Goal: Participate in discussion: Engage in conversation with other users on a specific topic

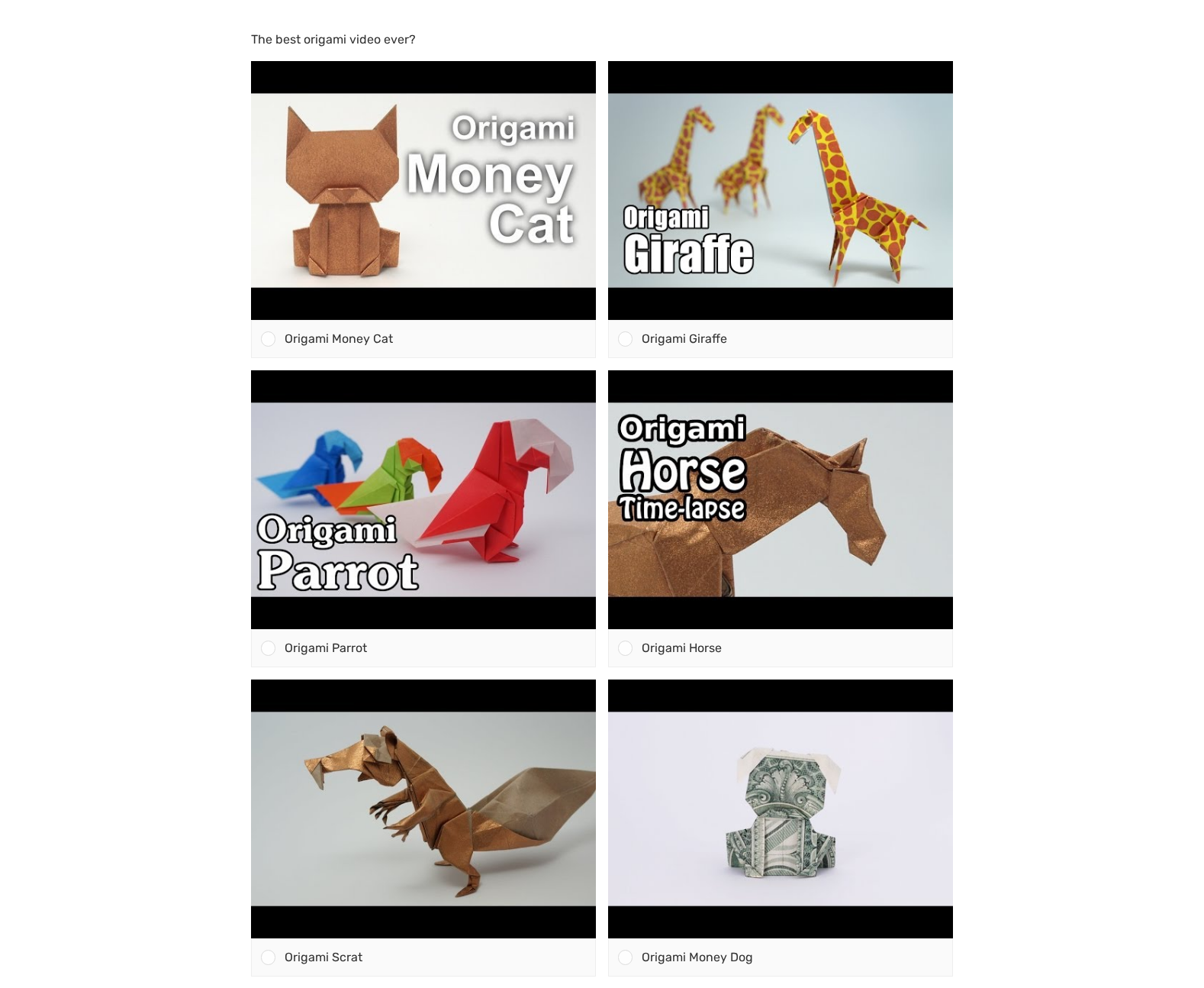
click at [1089, 181] on body "The best origami video ever? Origami Money Cat" at bounding box center [602, 494] width 1204 height 988
click at [72, 173] on body "The best origami video ever? Origami Money Cat" at bounding box center [602, 494] width 1204 height 988
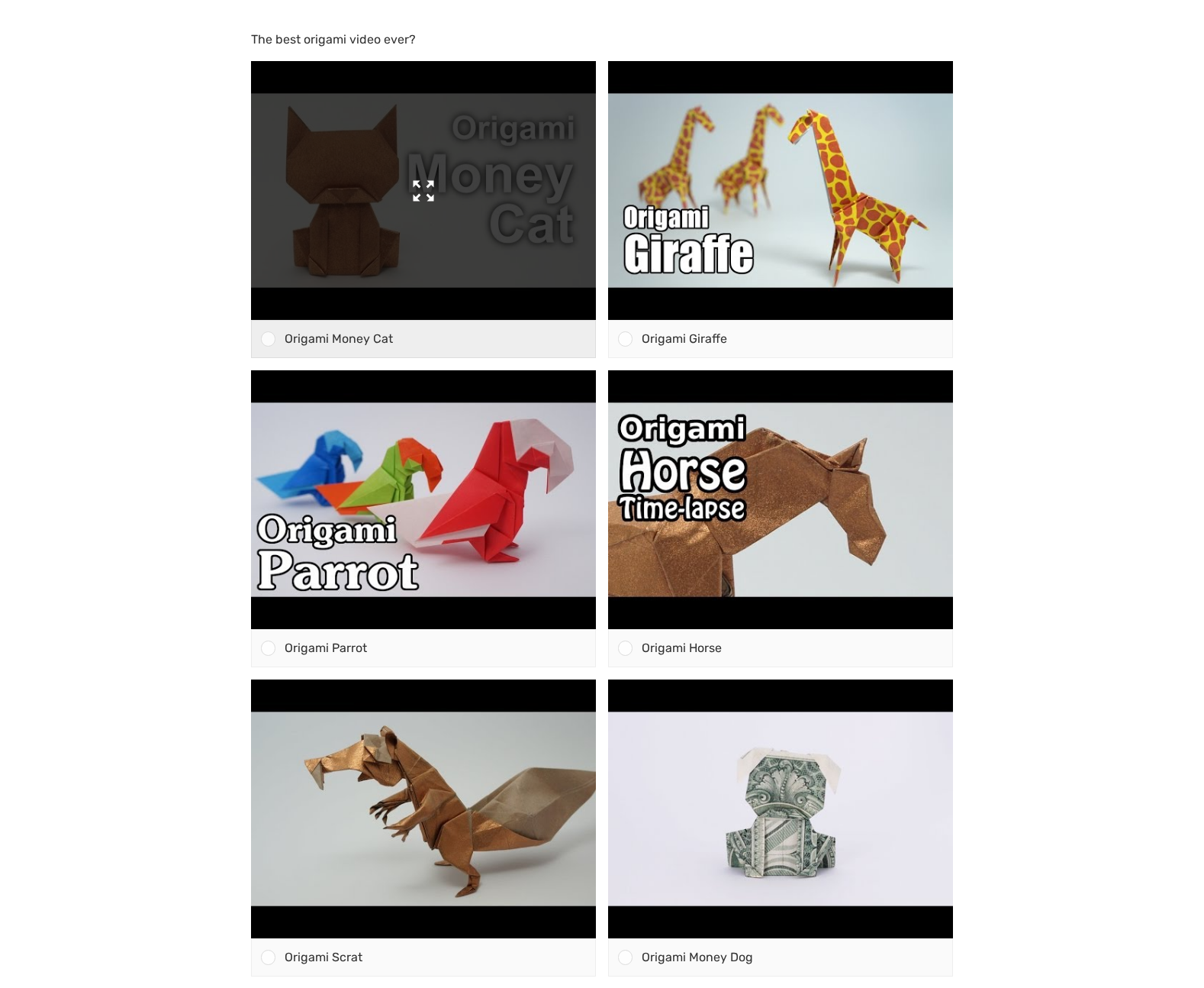
click at [385, 232] on img at bounding box center [423, 190] width 345 height 259
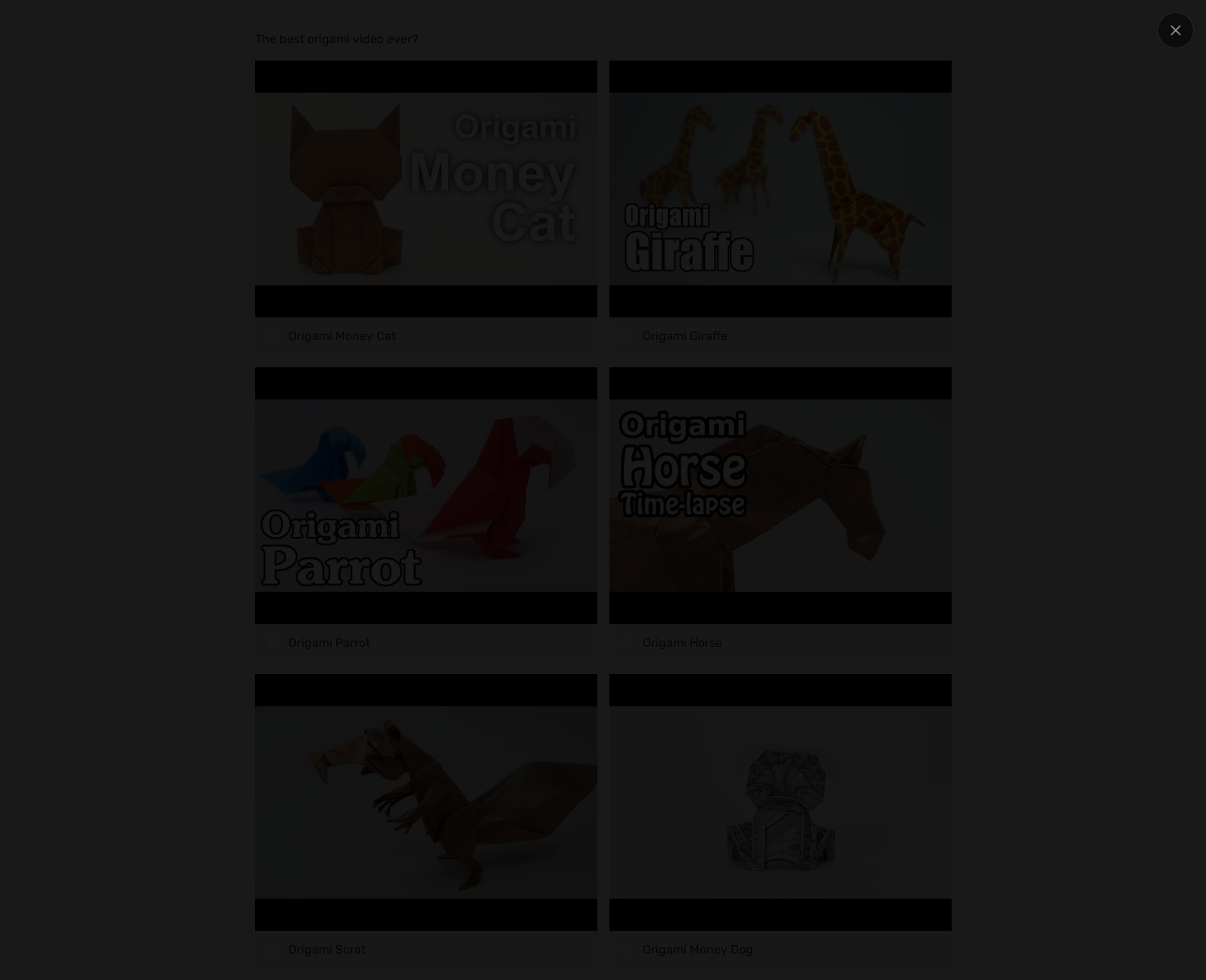
click at [348, 133] on div at bounding box center [602, 490] width 1025 height 833
click at [156, 141] on div at bounding box center [602, 490] width 1025 height 833
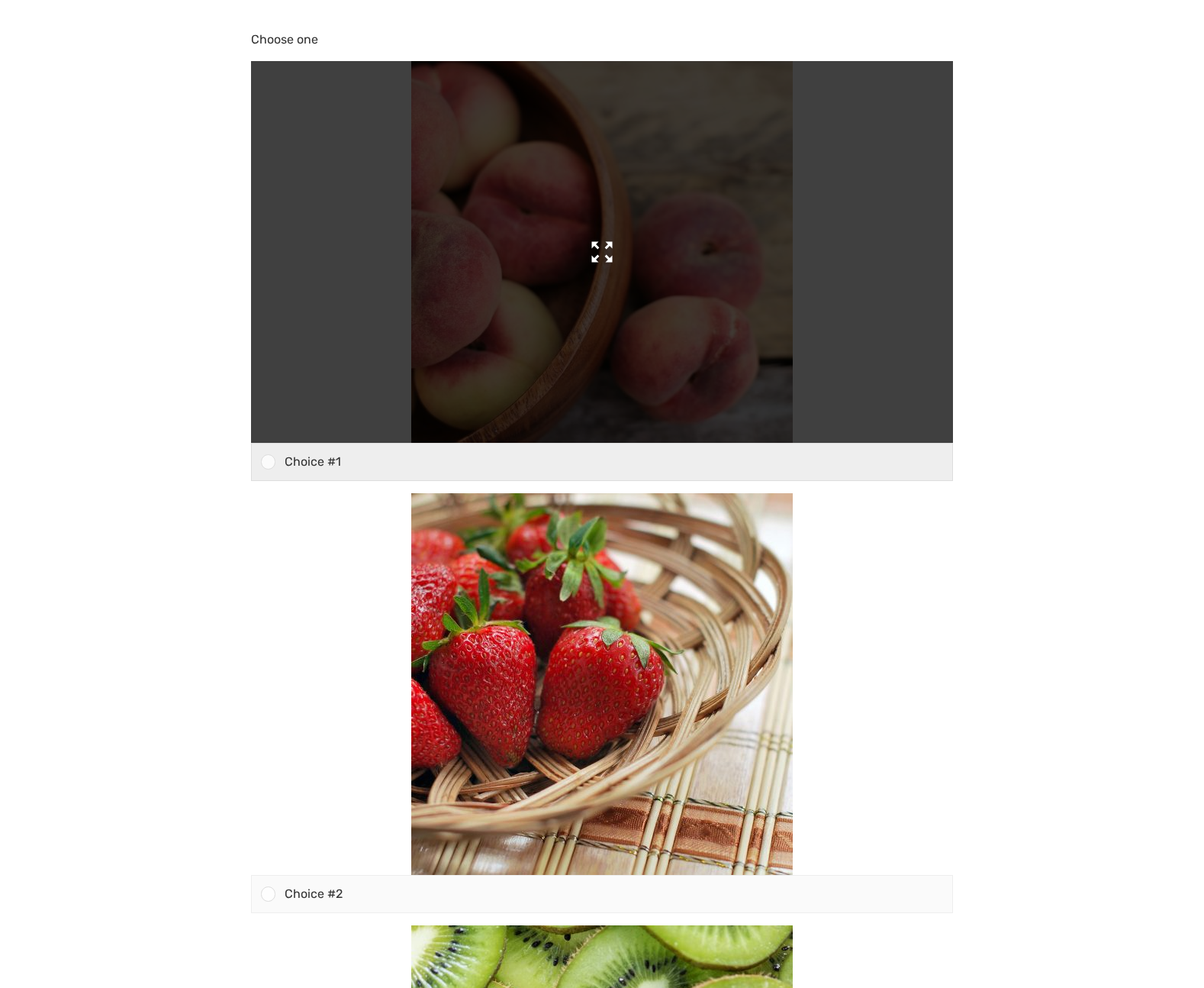
click at [582, 278] on img at bounding box center [602, 252] width 381 height 382
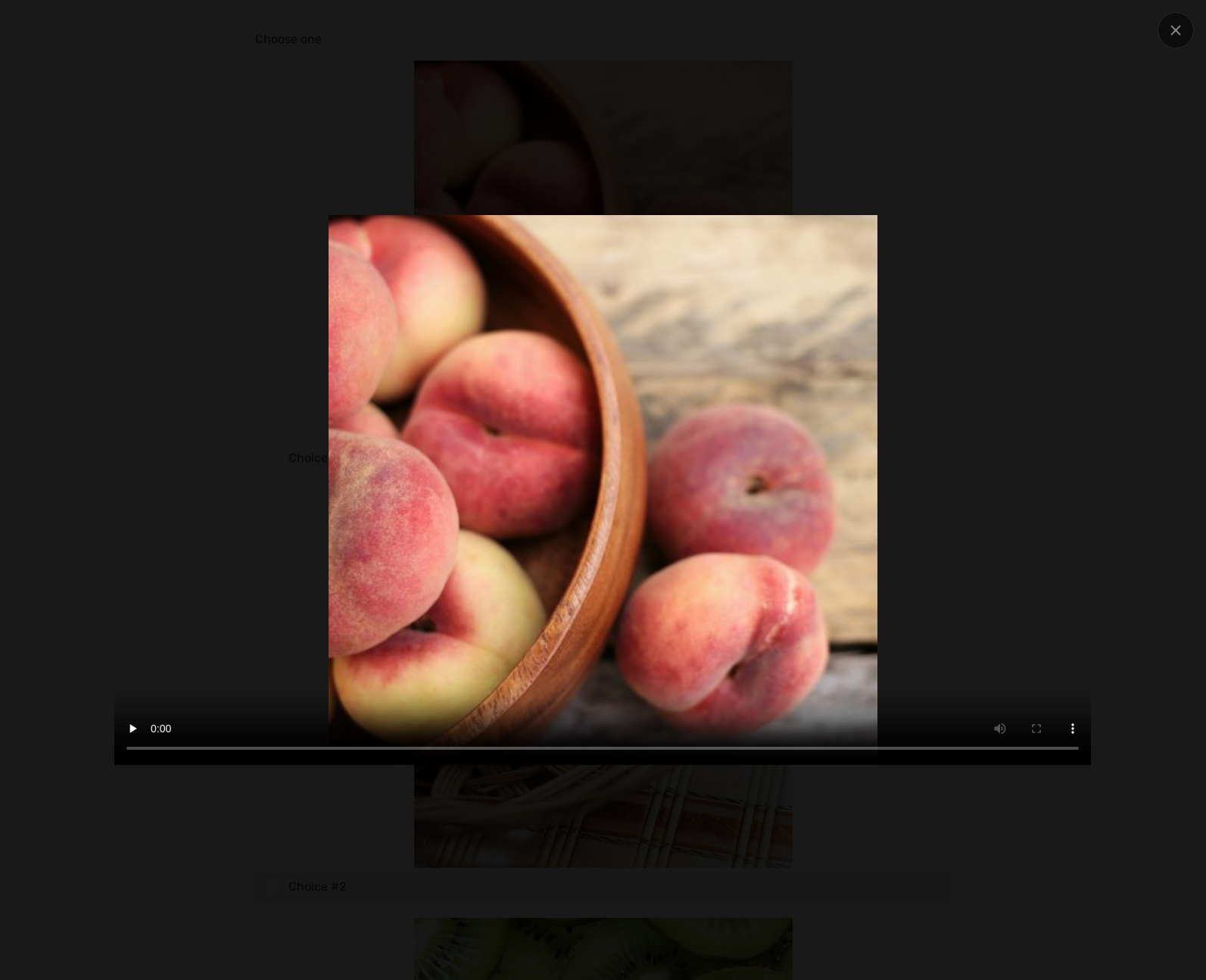
click at [1039, 280] on video at bounding box center [602, 490] width 977 height 550
click at [1080, 277] on video at bounding box center [602, 490] width 977 height 550
click at [1169, 40] on div at bounding box center [1176, 30] width 37 height 37
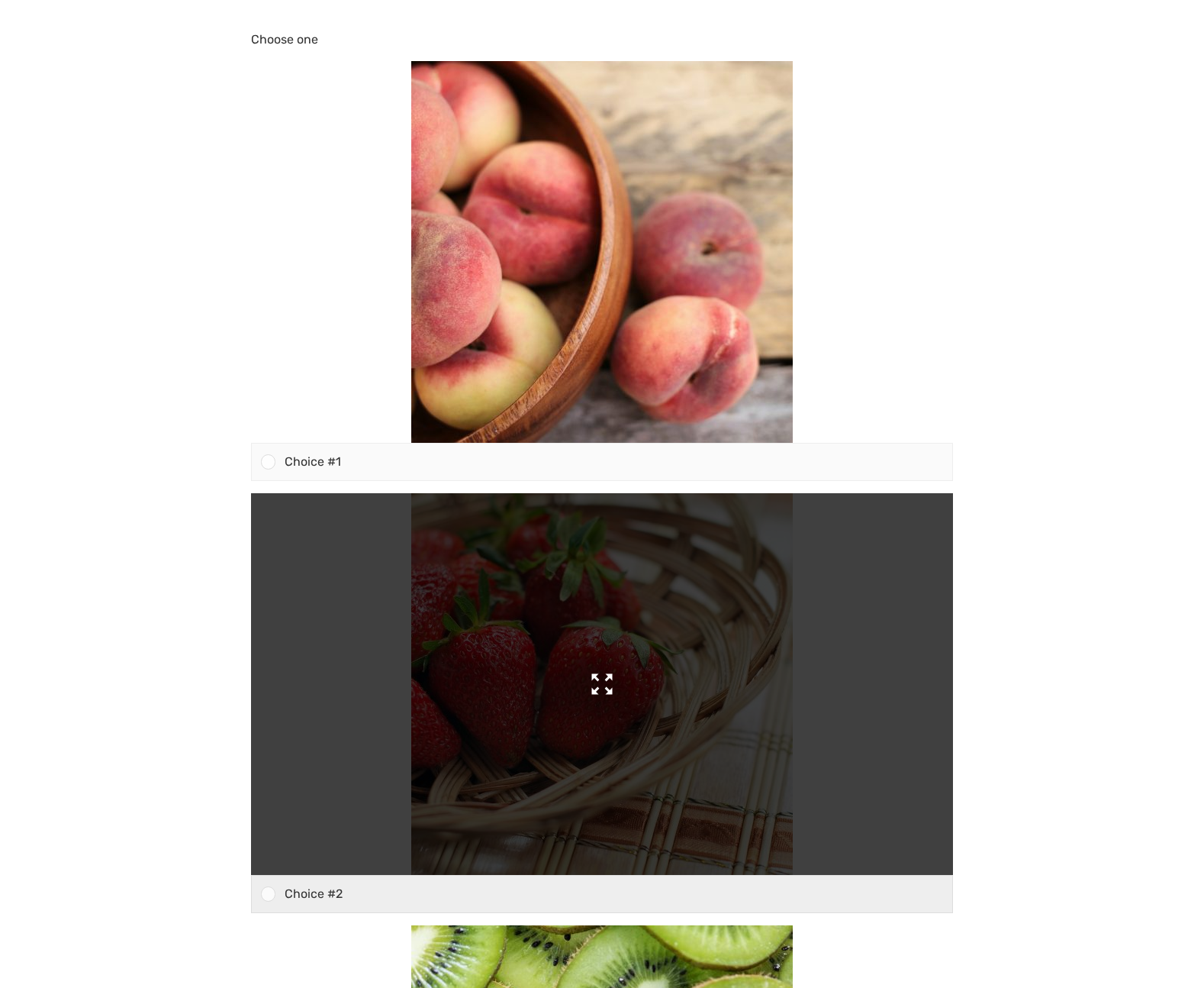
click at [695, 606] on img at bounding box center [602, 683] width 381 height 382
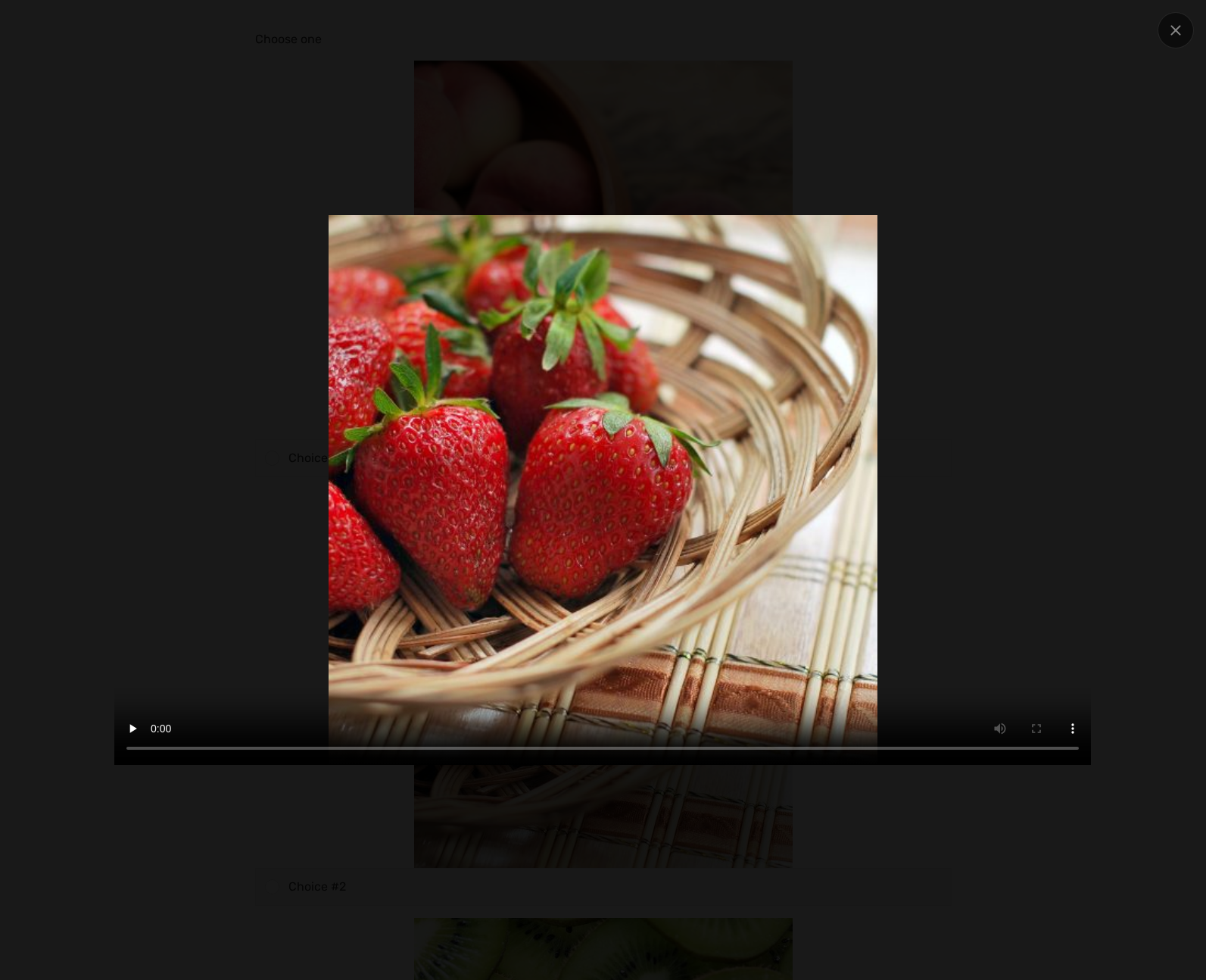
click at [1068, 299] on video at bounding box center [602, 490] width 977 height 550
click at [869, 322] on video at bounding box center [602, 490] width 977 height 550
drag, startPoint x: 749, startPoint y: 345, endPoint x: 627, endPoint y: 385, distance: 128.4
click at [659, 381] on video at bounding box center [602, 490] width 977 height 550
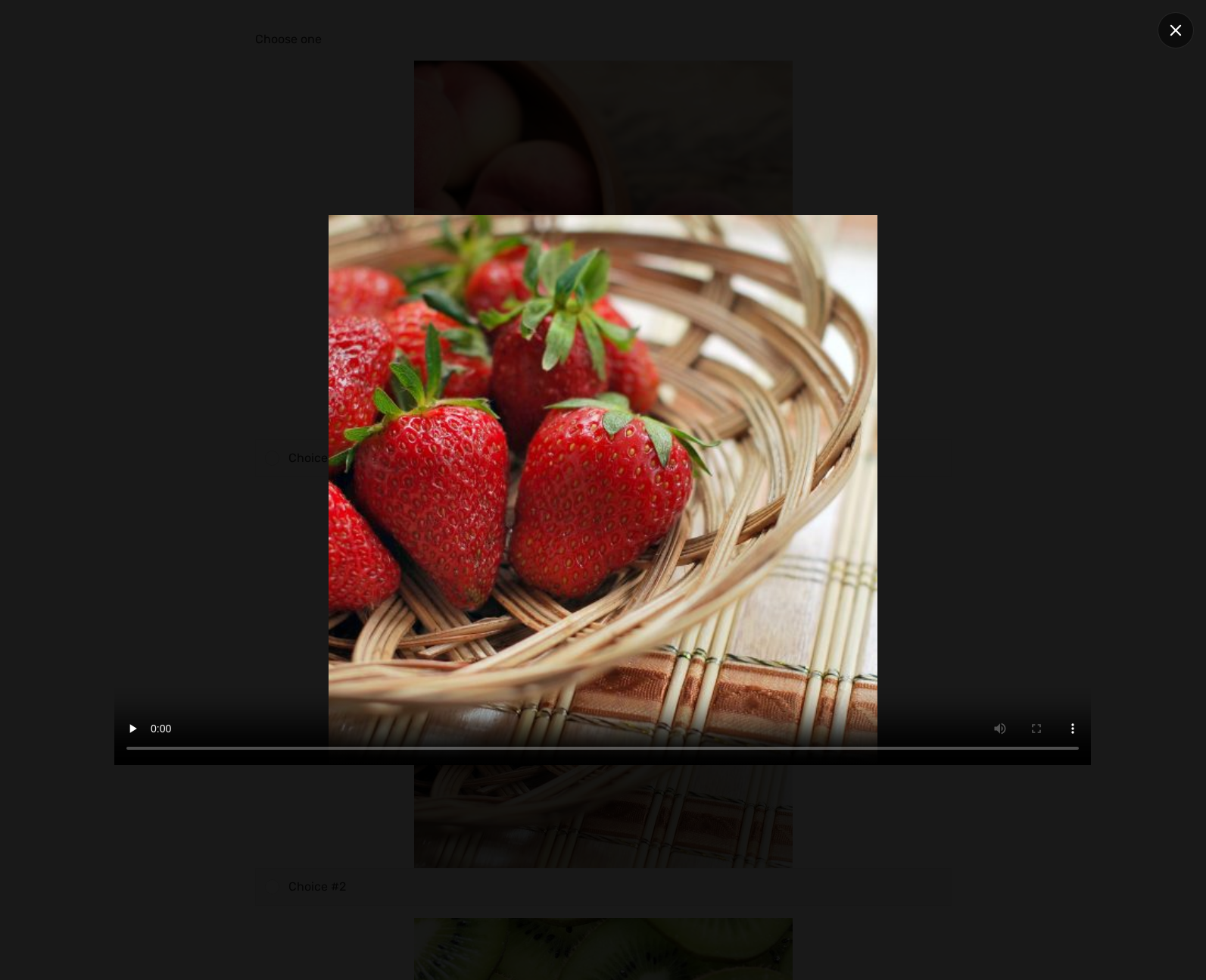
click at [1184, 25] on div at bounding box center [1176, 30] width 37 height 37
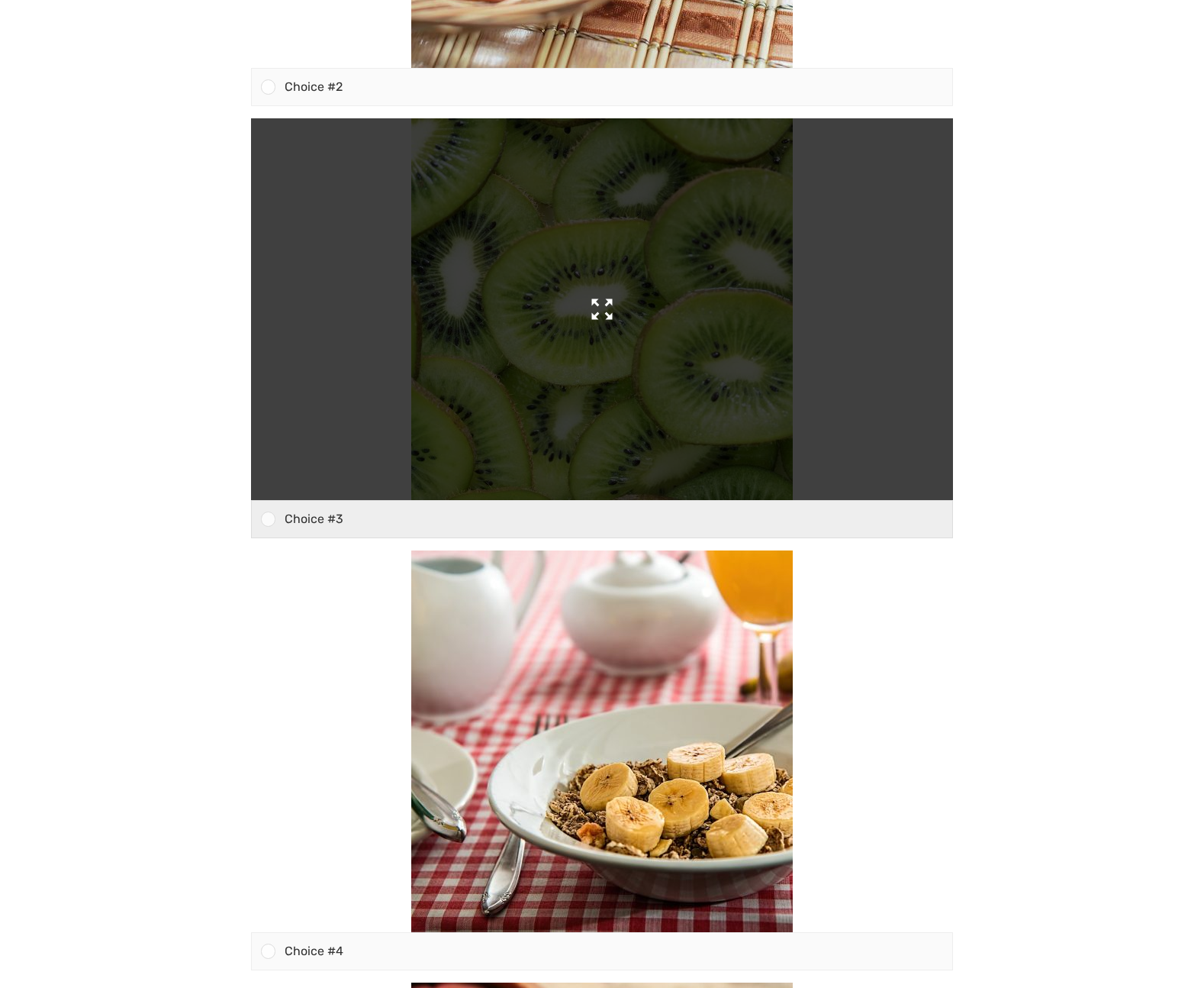
scroll to position [964, 0]
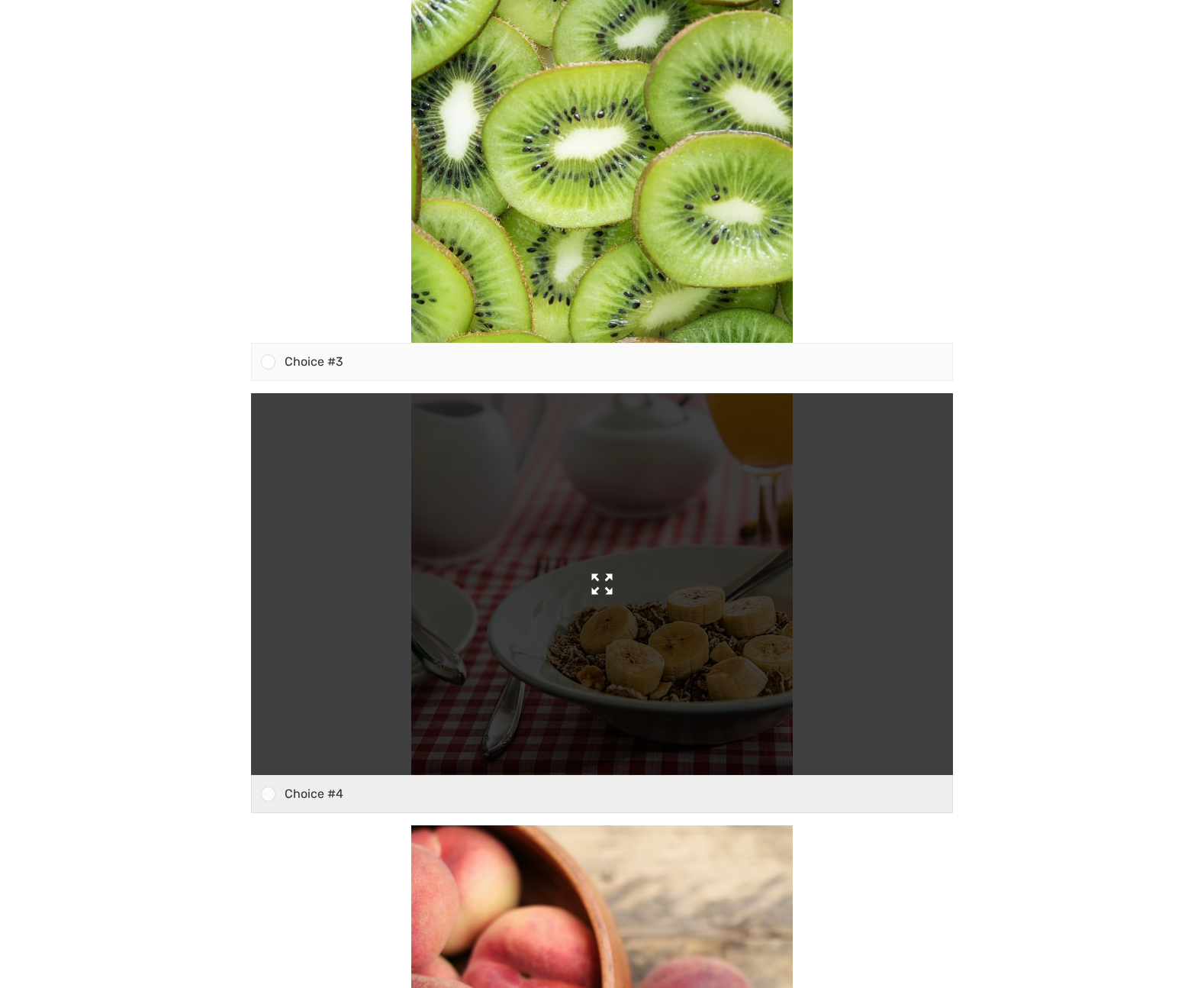
click at [736, 497] on img at bounding box center [602, 583] width 381 height 382
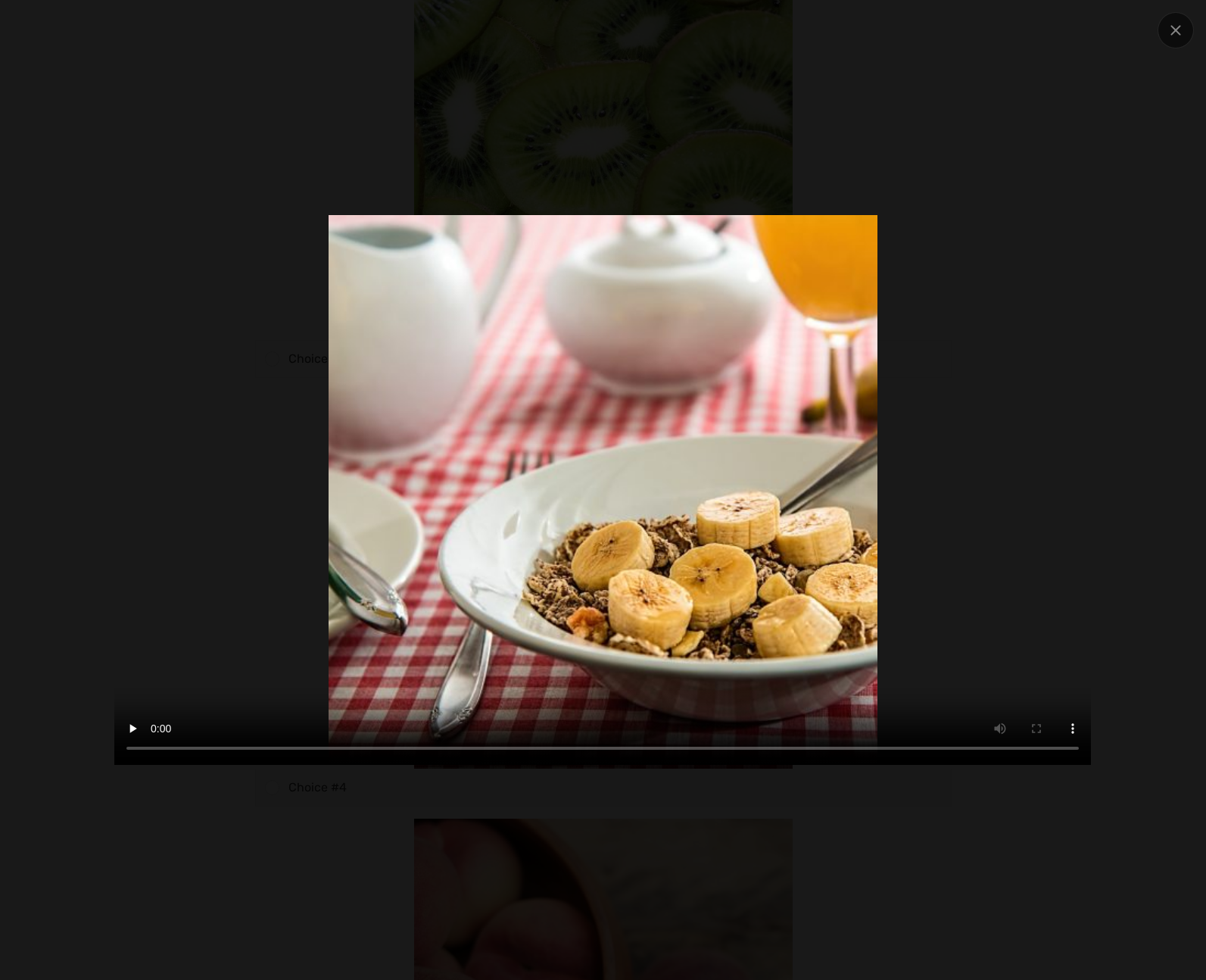
click at [1144, 232] on div at bounding box center [603, 490] width 1206 height 980
click at [1045, 164] on div at bounding box center [602, 490] width 1025 height 833
click at [1164, 27] on div at bounding box center [1176, 30] width 37 height 37
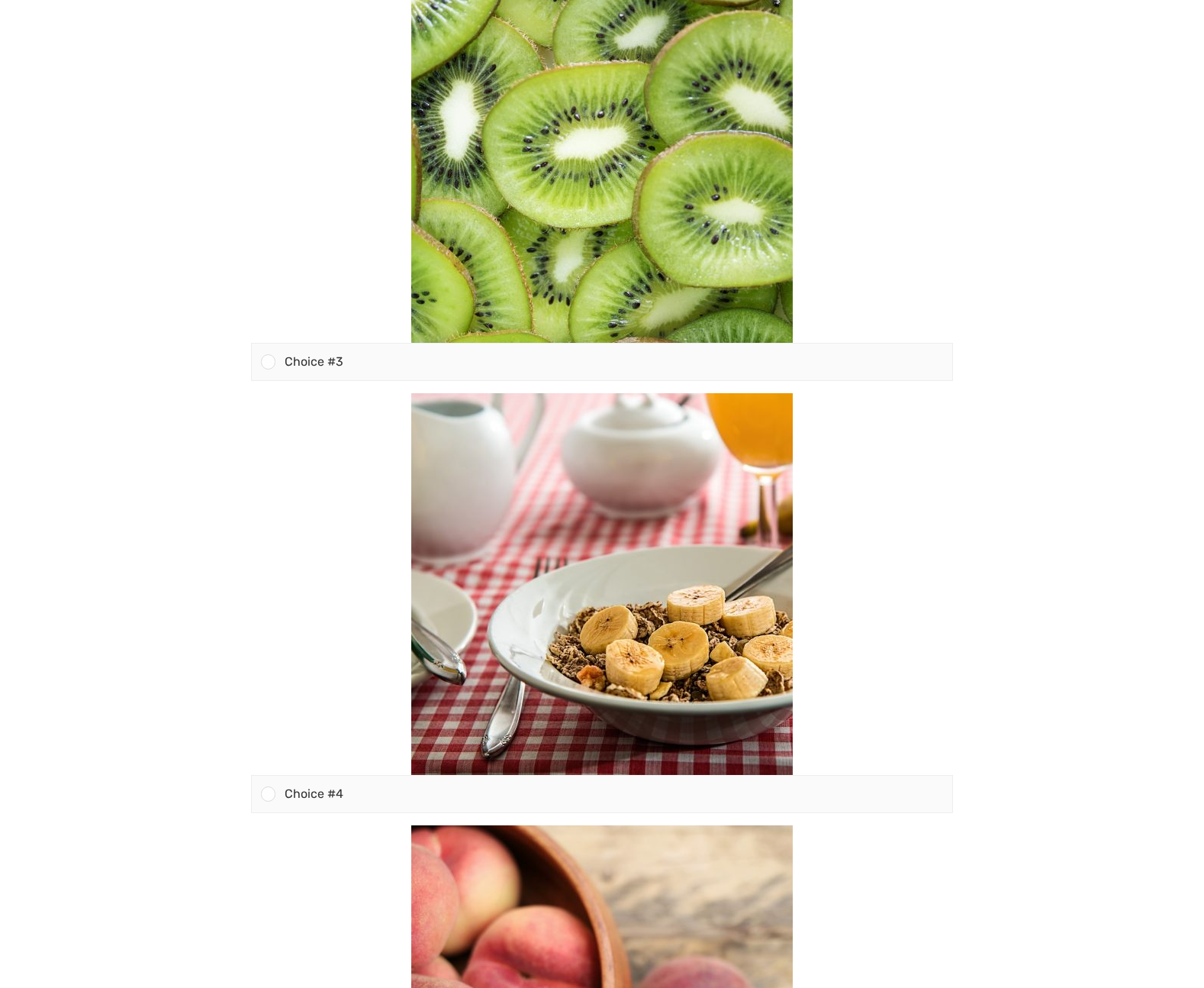
scroll to position [0, 0]
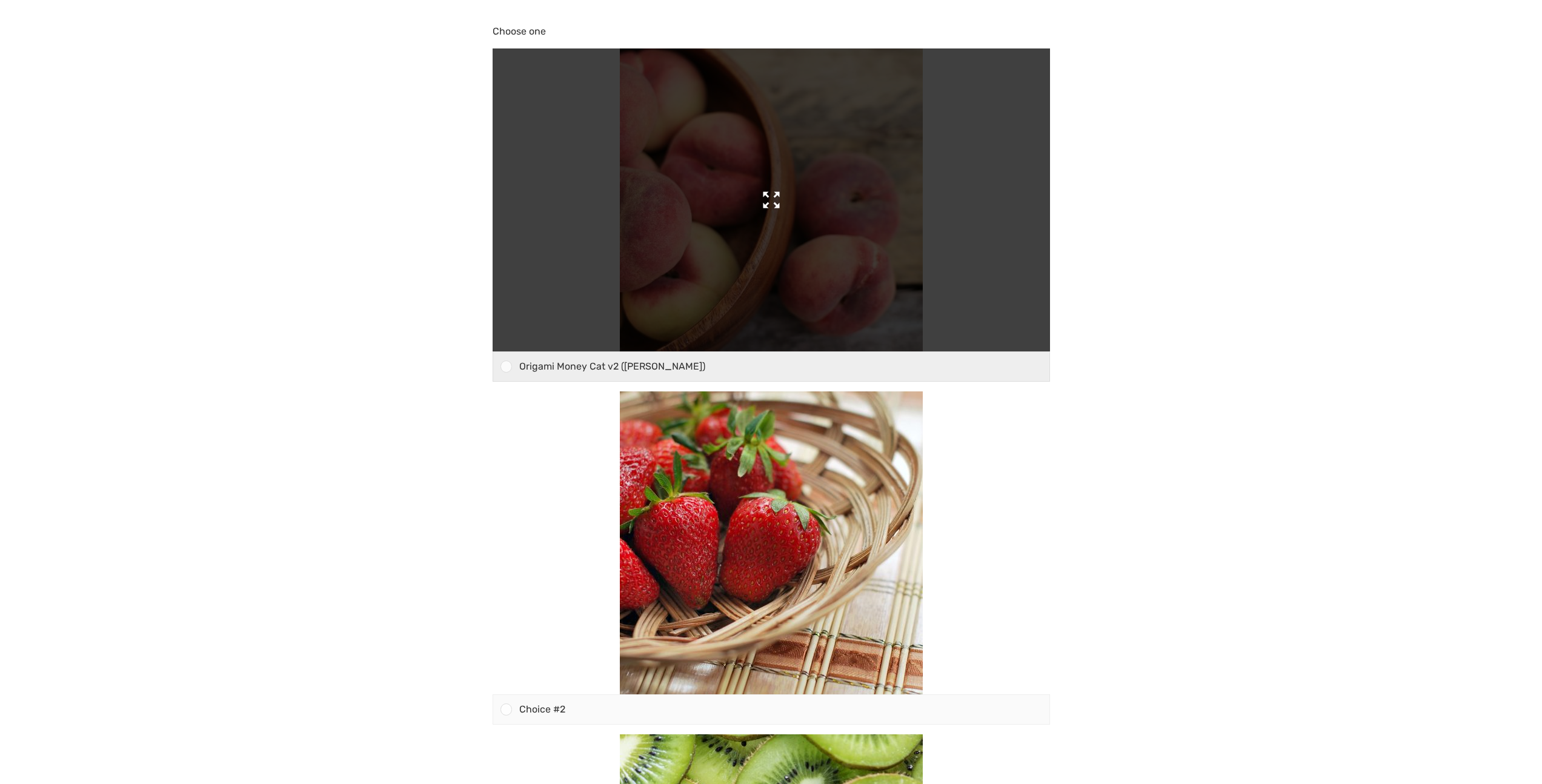
click at [869, 236] on img at bounding box center [771, 200] width 303 height 303
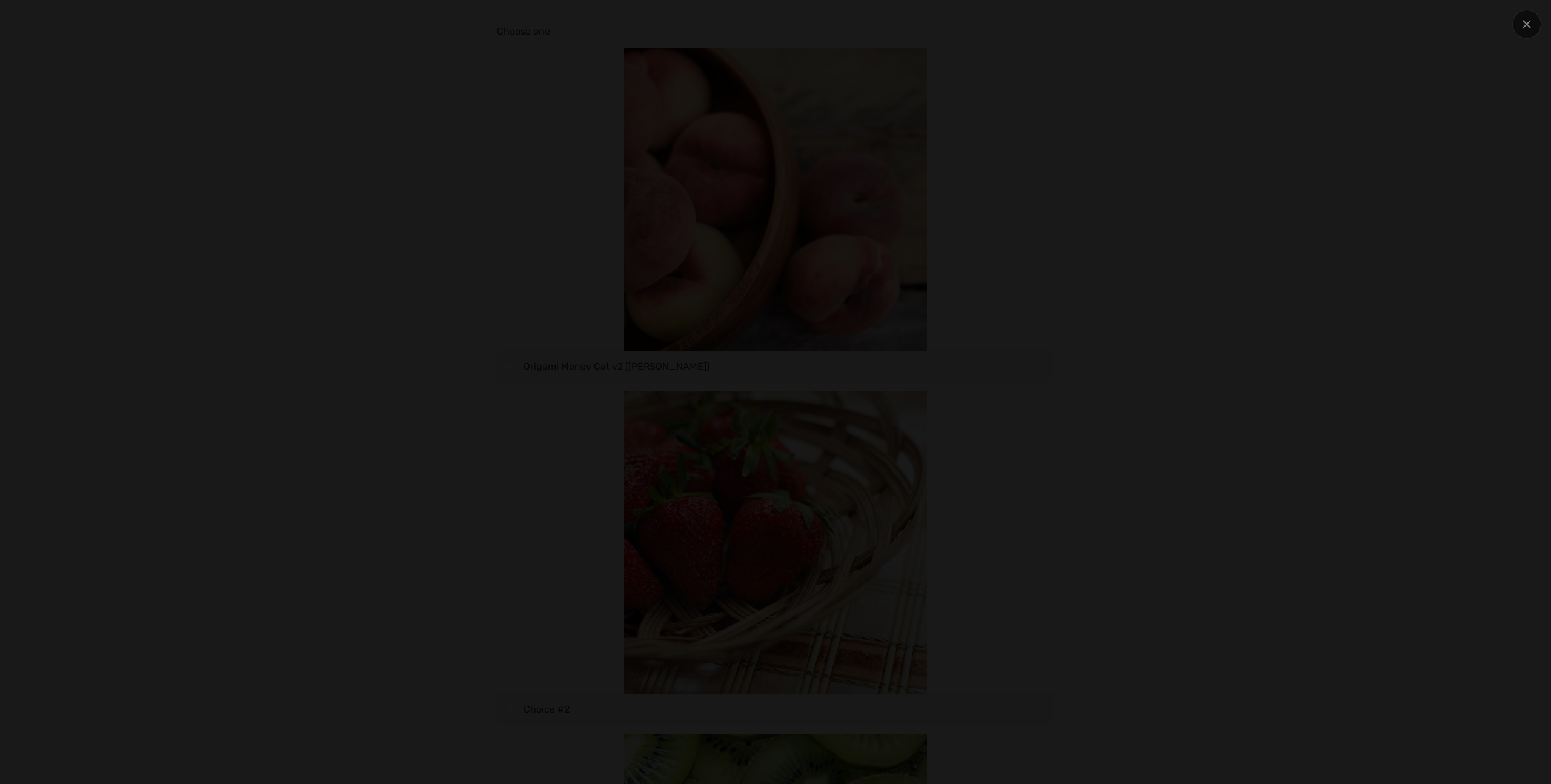
click at [115, 261] on div at bounding box center [775, 392] width 1551 height 784
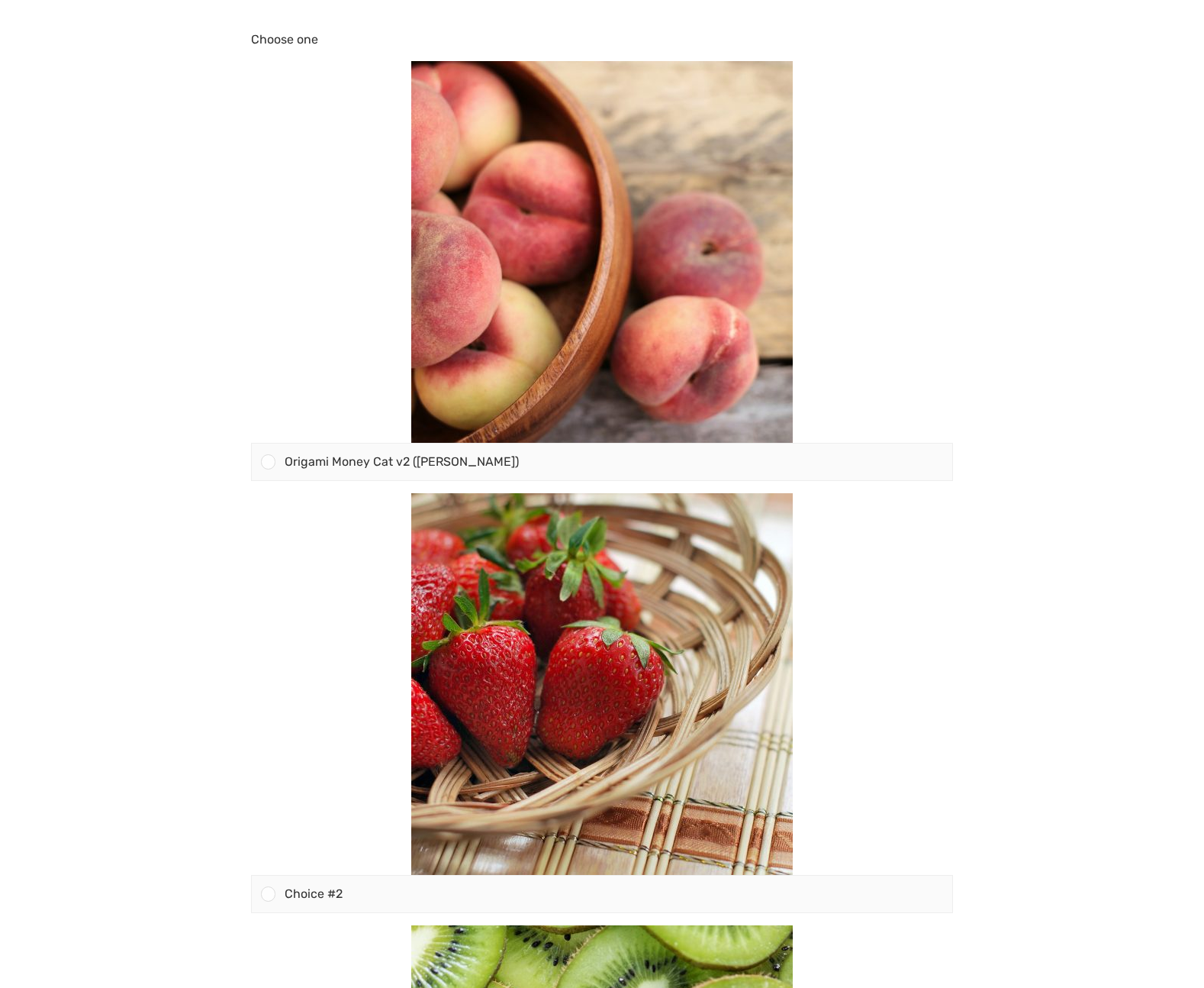
click at [1037, 180] on body "Choose one Origami Money Cat v2 ([PERSON_NAME])" at bounding box center [602, 494] width 1204 height 988
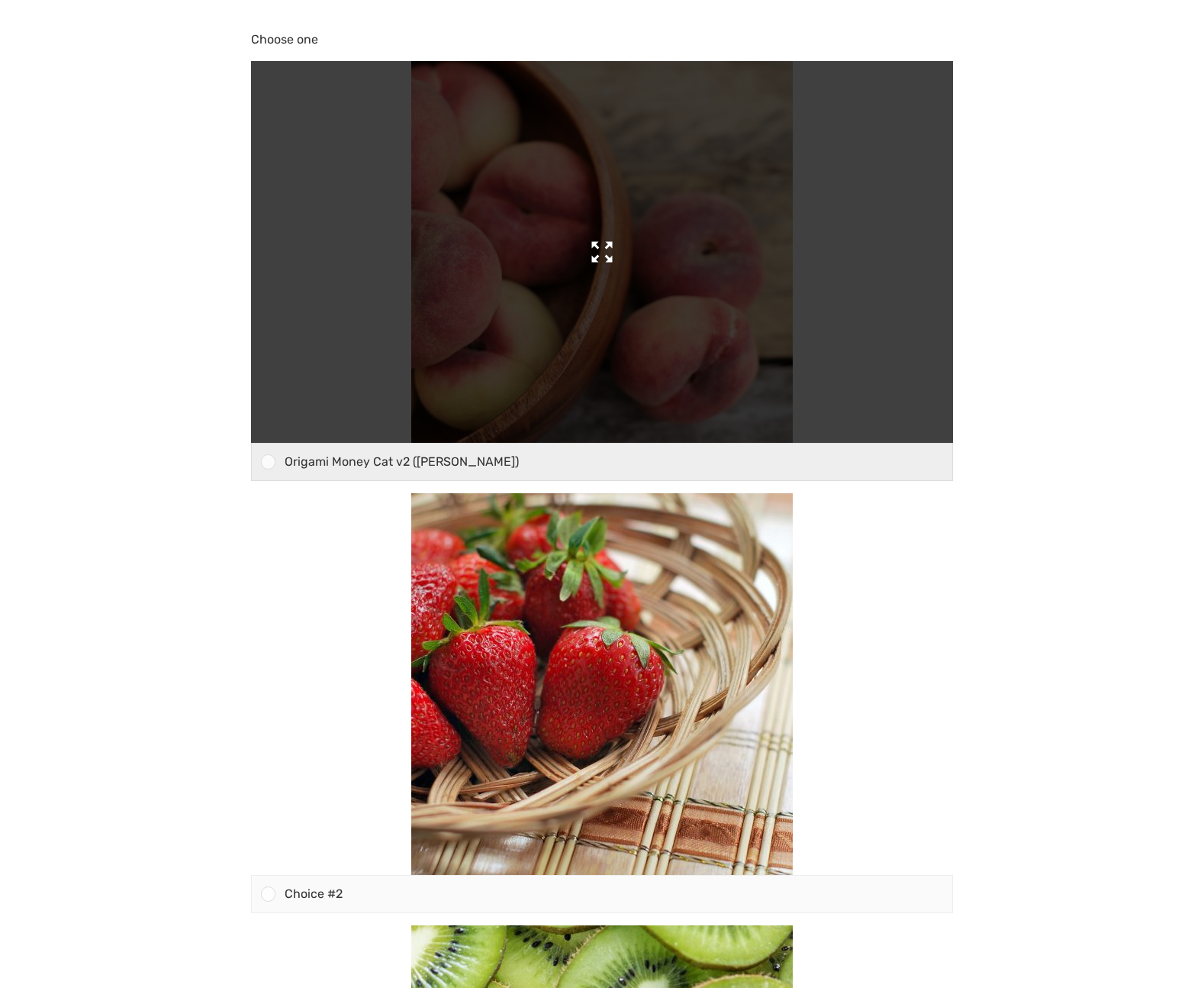
click at [601, 239] on img at bounding box center [602, 252] width 381 height 382
